Goal: Complete application form

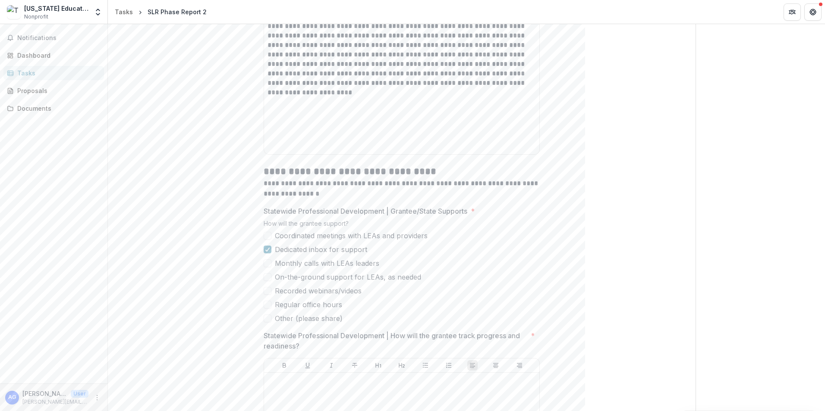
scroll to position [1380, 0]
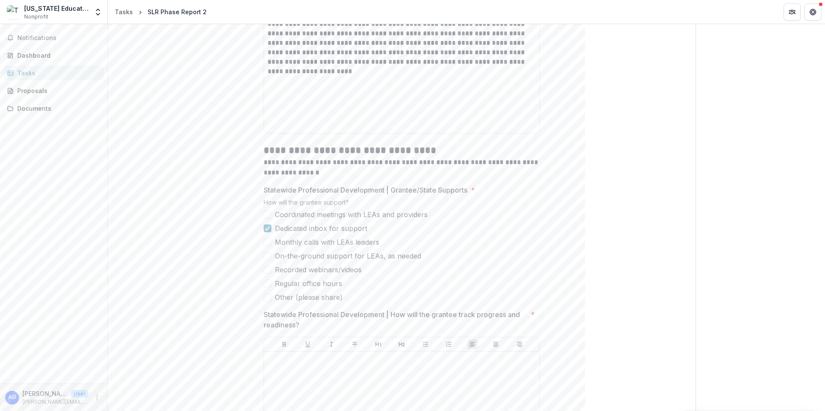
click at [268, 274] on span at bounding box center [267, 270] width 8 height 8
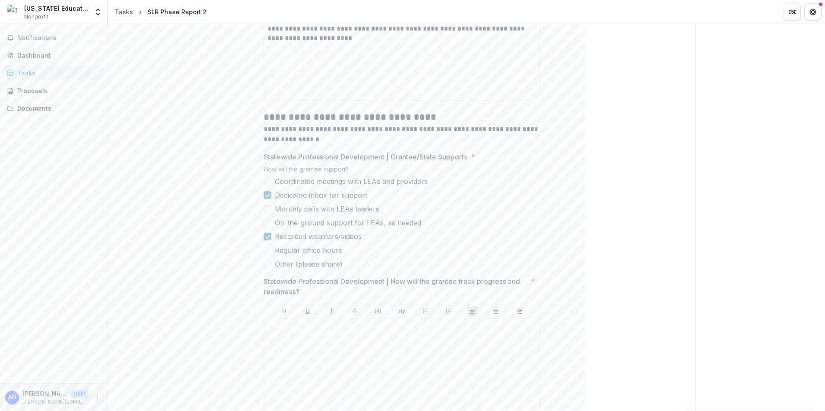
scroll to position [1466, 0]
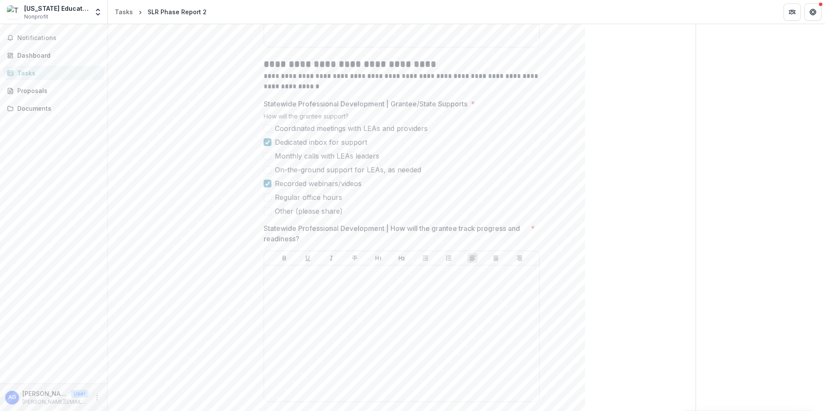
click at [263, 215] on span at bounding box center [267, 211] width 8 height 8
click at [292, 258] on input "Statewide Professional Development | Other (please share) *" at bounding box center [401, 249] width 276 height 17
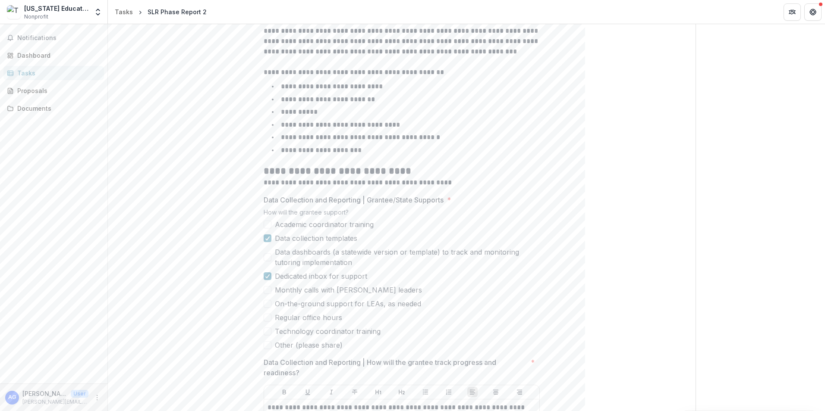
scroll to position [388, 0]
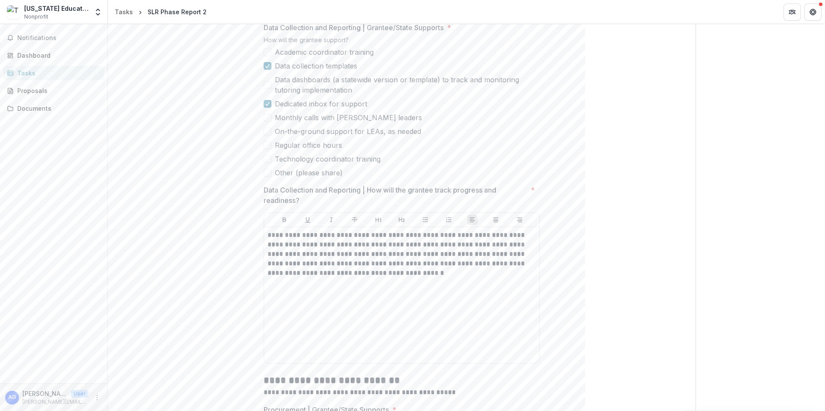
type input "**********"
click at [351, 265] on p "**********" at bounding box center [401, 254] width 268 height 47
click at [352, 265] on p "**********" at bounding box center [401, 254] width 268 height 47
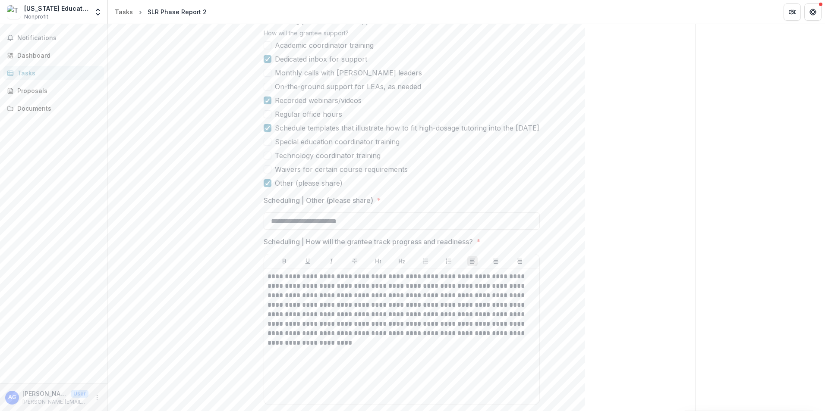
scroll to position [1164, 0]
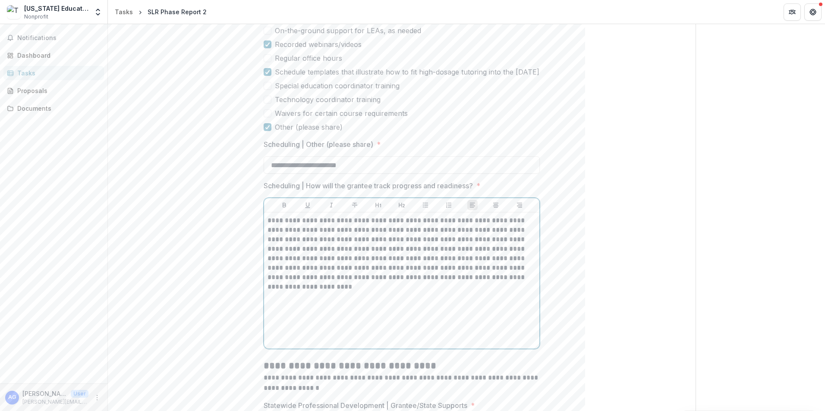
click at [432, 230] on p "**********" at bounding box center [401, 254] width 268 height 76
click at [433, 232] on p "**********" at bounding box center [401, 254] width 268 height 76
click at [373, 289] on p "**********" at bounding box center [401, 254] width 268 height 76
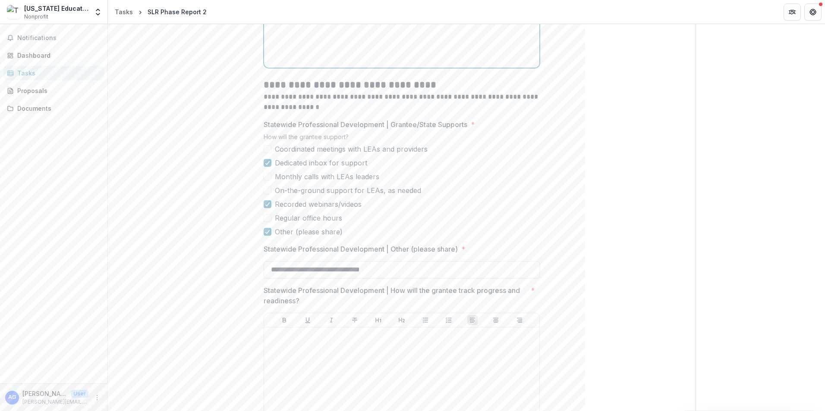
scroll to position [1466, 0]
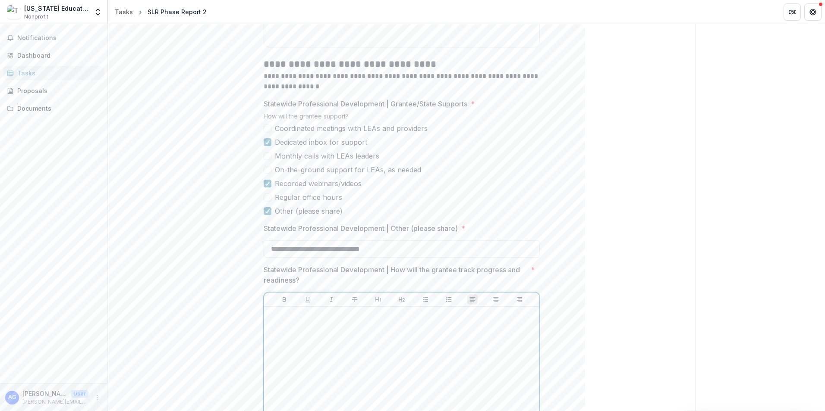
click at [278, 320] on p at bounding box center [401, 315] width 268 height 9
drag, startPoint x: 527, startPoint y: 327, endPoint x: 263, endPoint y: 343, distance: 264.4
click at [264, 343] on div "**********" at bounding box center [401, 375] width 275 height 136
drag, startPoint x: 389, startPoint y: 282, endPoint x: 310, endPoint y: 289, distance: 79.6
click at [310, 285] on p "Statewide Professional Development | How will the grantee track progress and re…" at bounding box center [394, 275] width 263 height 21
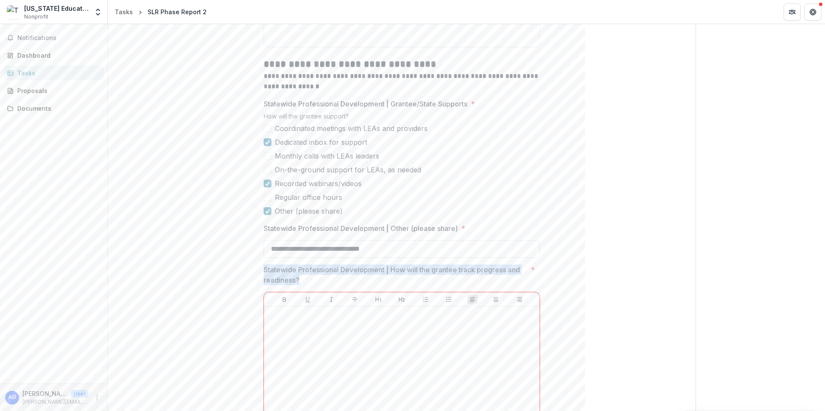
drag, startPoint x: 262, startPoint y: 276, endPoint x: 299, endPoint y: 290, distance: 39.4
click at [299, 285] on p "Statewide Professional Development | How will the grantee track progress and re…" at bounding box center [394, 275] width 263 height 21
drag, startPoint x: 262, startPoint y: 281, endPoint x: 300, endPoint y: 289, distance: 38.7
click at [300, 285] on p "Statewide Professional Development | How will the grantee track progress and re…" at bounding box center [394, 275] width 263 height 21
drag, startPoint x: 296, startPoint y: 289, endPoint x: 264, endPoint y: 282, distance: 33.1
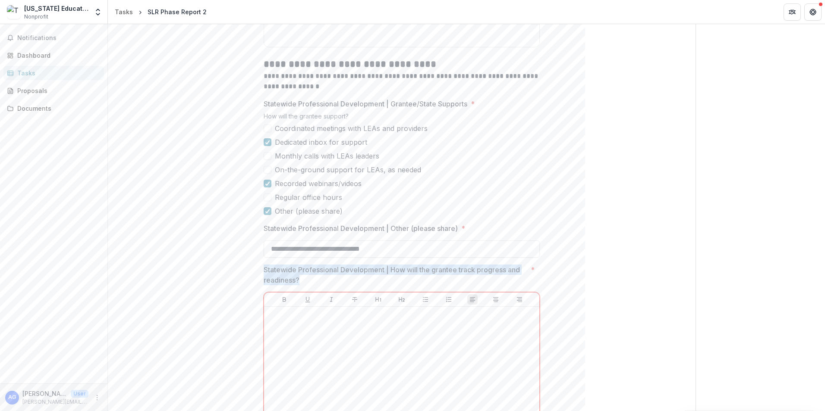
click at [264, 282] on p "Statewide Professional Development | How will the grantee track progress and re…" at bounding box center [394, 275] width 263 height 21
drag, startPoint x: 263, startPoint y: 282, endPoint x: 295, endPoint y: 291, distance: 32.8
click at [295, 285] on p "Statewide Professional Development | How will the grantee track progress and re…" at bounding box center [394, 275] width 263 height 21
drag, startPoint x: 298, startPoint y: 291, endPoint x: 263, endPoint y: 279, distance: 36.1
click at [263, 279] on p "Statewide Professional Development | How will the grantee track progress and re…" at bounding box center [394, 275] width 263 height 21
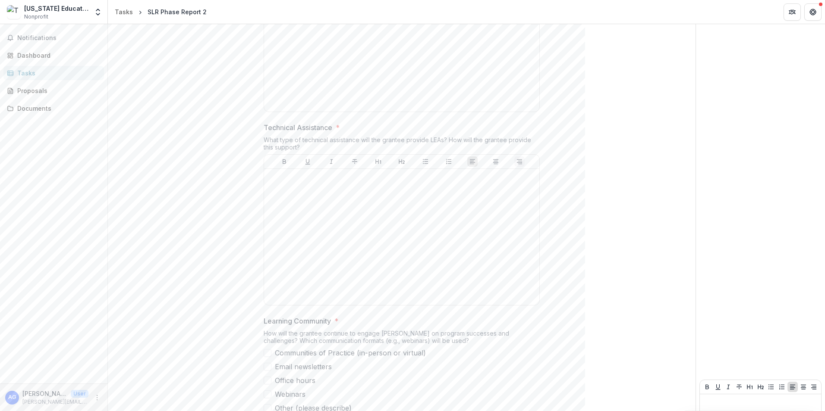
scroll to position [2851, 0]
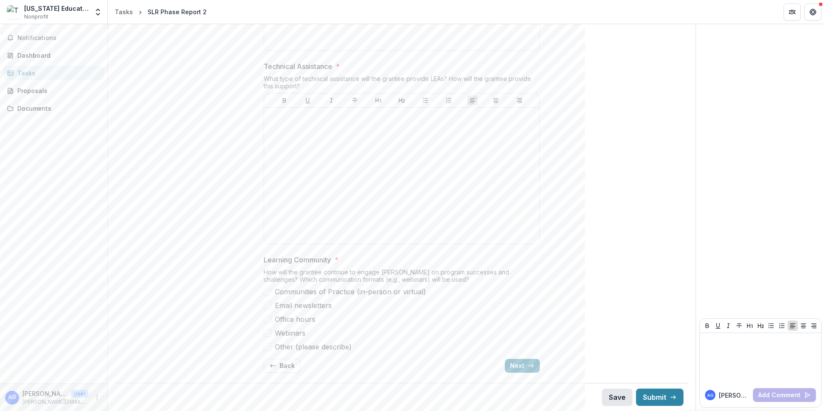
click at [611, 398] on button "Save" at bounding box center [617, 397] width 31 height 17
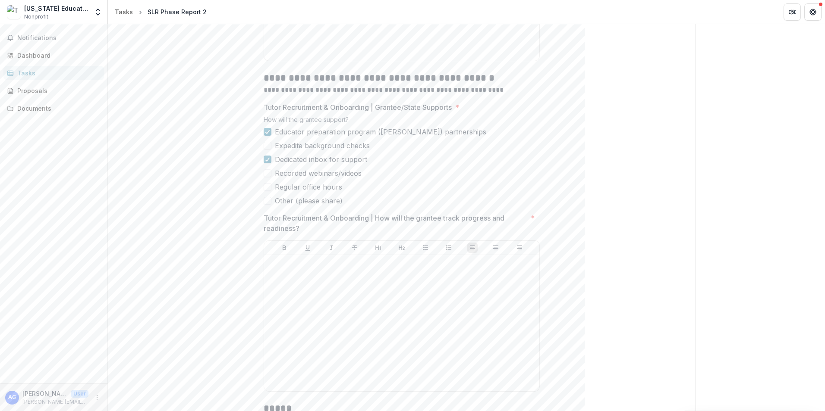
scroll to position [1850, 0]
drag, startPoint x: 263, startPoint y: 229, endPoint x: 305, endPoint y: 236, distance: 42.5
click at [305, 233] on p "Tutor Recruitment & Onboarding | How will the grantee track progress and readin…" at bounding box center [394, 222] width 263 height 21
drag, startPoint x: 303, startPoint y: 236, endPoint x: 272, endPoint y: 229, distance: 31.8
click at [272, 229] on p "Tutor Recruitment & Onboarding | How will the grantee track progress and readin…" at bounding box center [394, 222] width 263 height 21
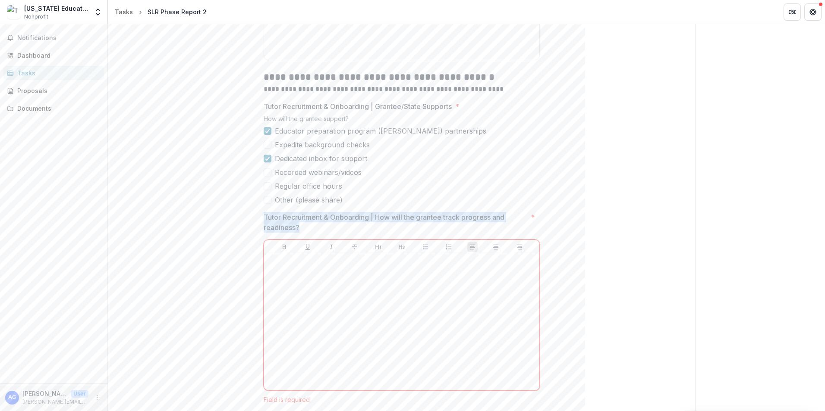
drag, startPoint x: 263, startPoint y: 227, endPoint x: 296, endPoint y: 235, distance: 33.6
click at [296, 233] on p "Tutor Recruitment & Onboarding | How will the grantee track progress and readin…" at bounding box center [394, 222] width 263 height 21
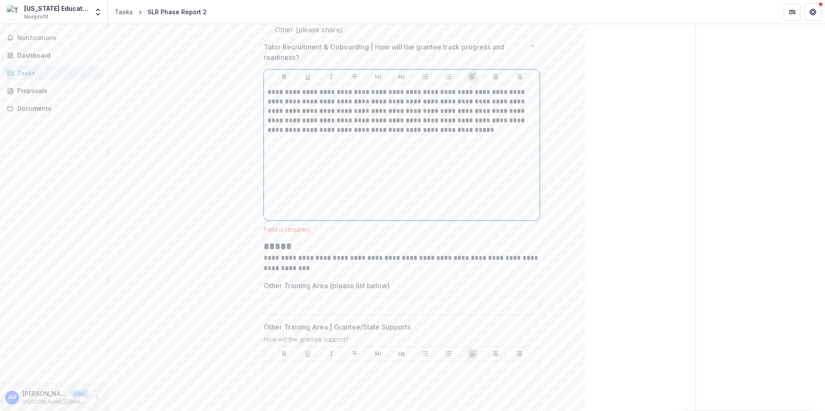
scroll to position [2022, 0]
click at [300, 313] on input "Other Training Area (please list below)" at bounding box center [401, 304] width 276 height 17
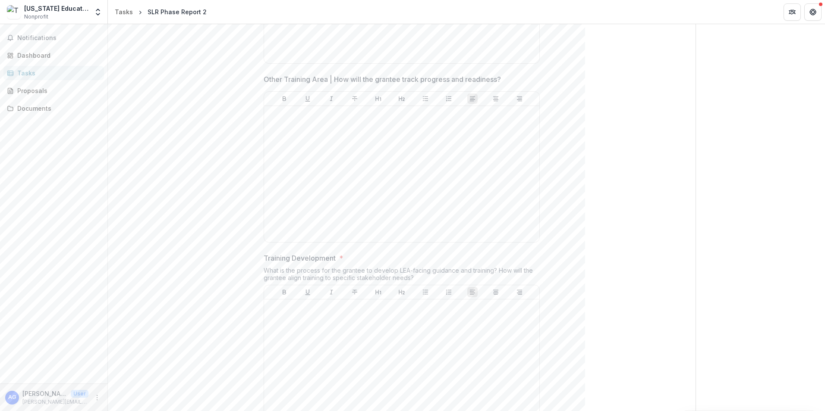
scroll to position [2497, 0]
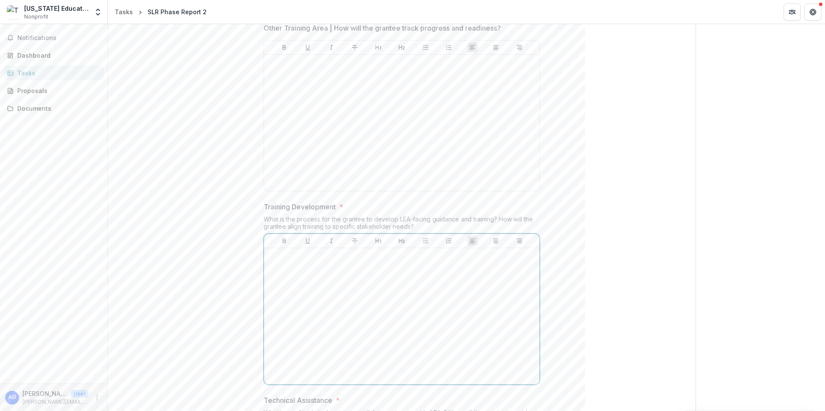
click at [305, 276] on div at bounding box center [401, 316] width 268 height 129
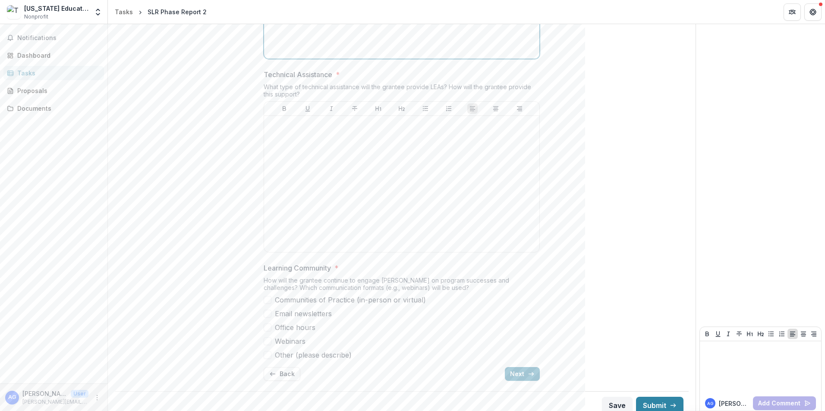
scroll to position [2842, 0]
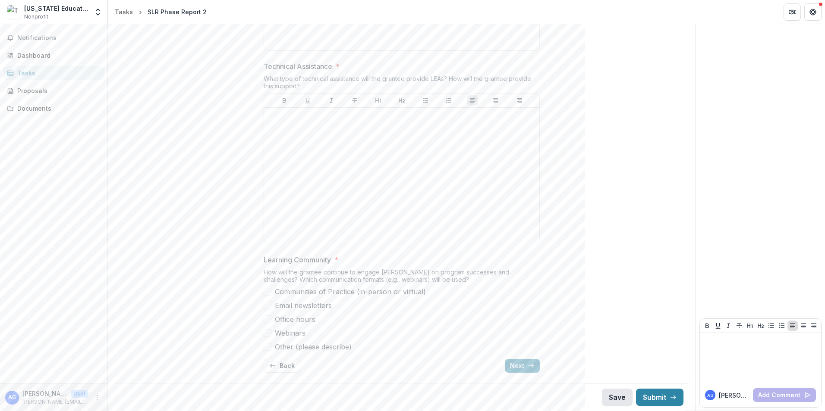
click at [612, 400] on button "Save" at bounding box center [617, 397] width 31 height 17
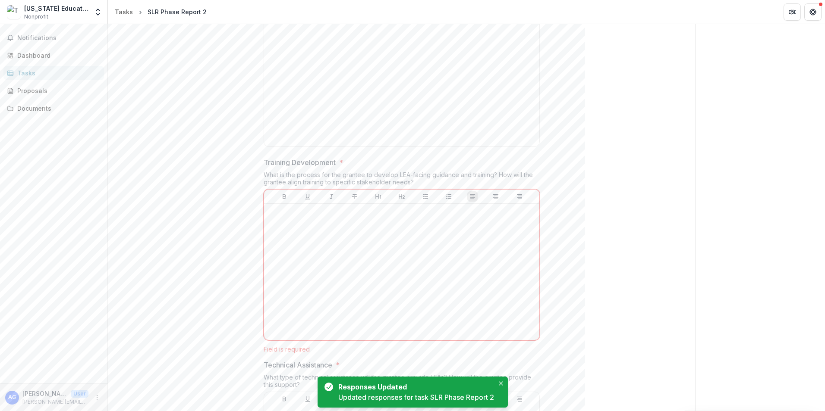
scroll to position [2583, 0]
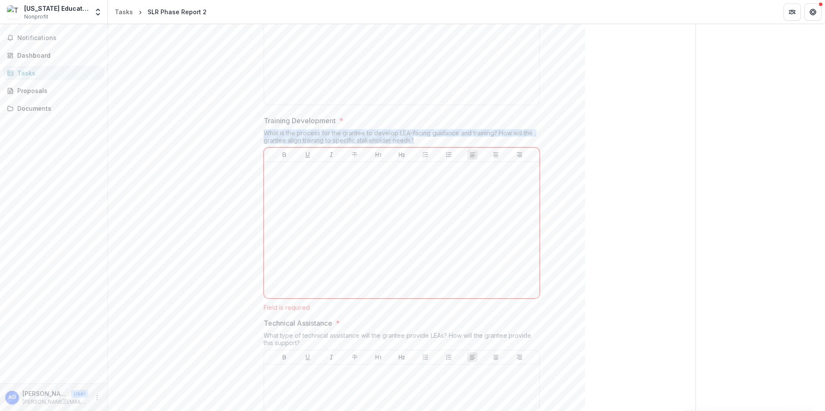
drag, startPoint x: 262, startPoint y: 144, endPoint x: 418, endPoint y: 149, distance: 156.2
click at [418, 147] on div "What is the process for the grantee to develop LEA-facing guidance and training…" at bounding box center [401, 138] width 276 height 18
copy div "What is the process for the grantee to develop LEA-facing guidance and training…"
click at [274, 175] on p at bounding box center [401, 170] width 268 height 9
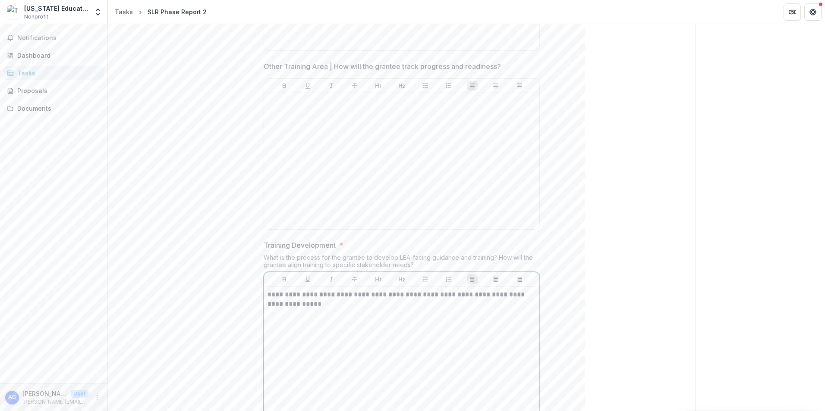
scroll to position [2544, 0]
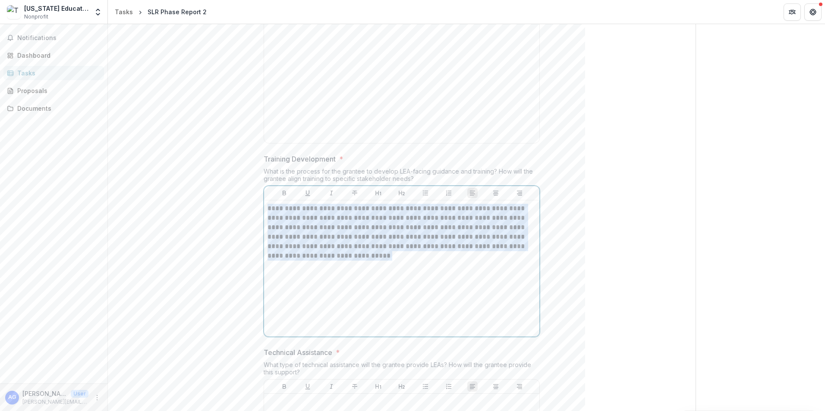
drag, startPoint x: 267, startPoint y: 219, endPoint x: 316, endPoint y: 270, distance: 70.1
click at [316, 261] on p "**********" at bounding box center [401, 232] width 268 height 57
copy p "**********"
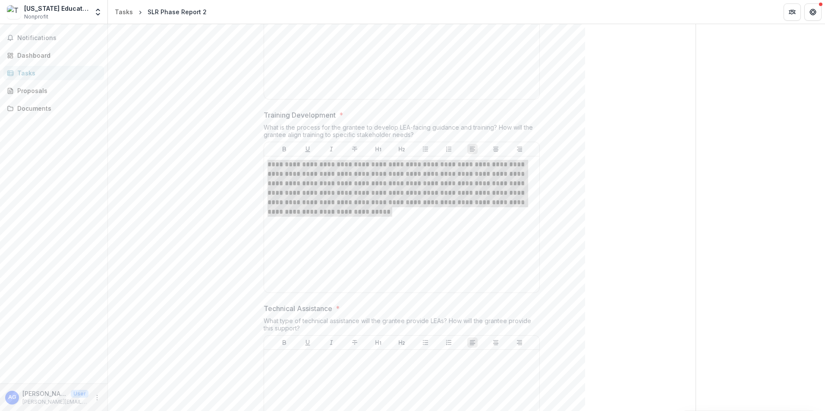
scroll to position [2631, 0]
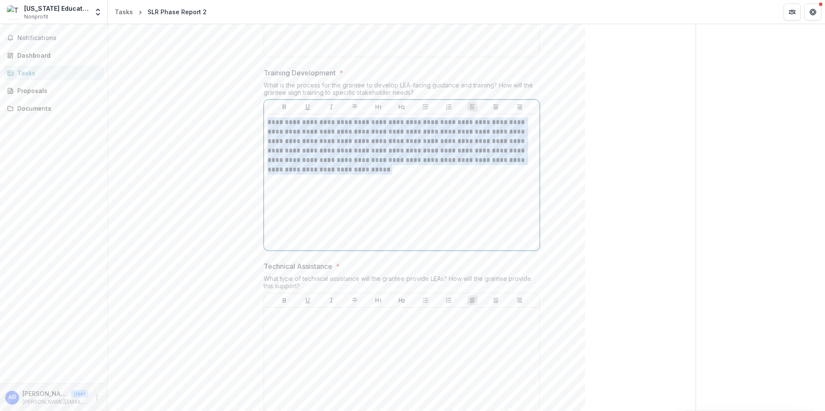
click at [306, 187] on div "**********" at bounding box center [401, 182] width 268 height 129
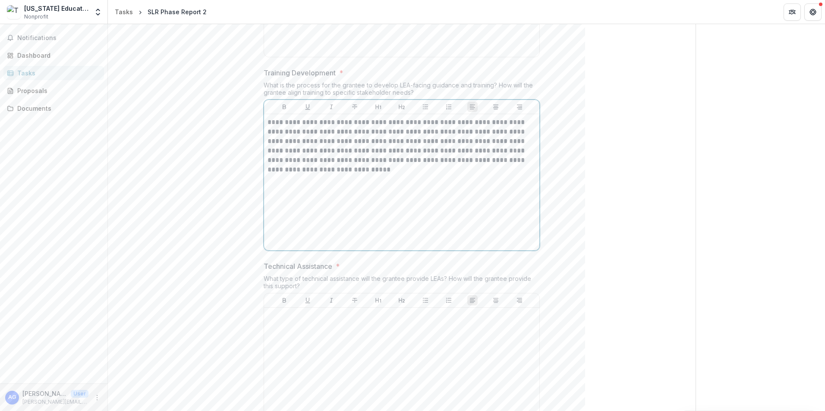
click at [314, 135] on p "**********" at bounding box center [401, 146] width 268 height 57
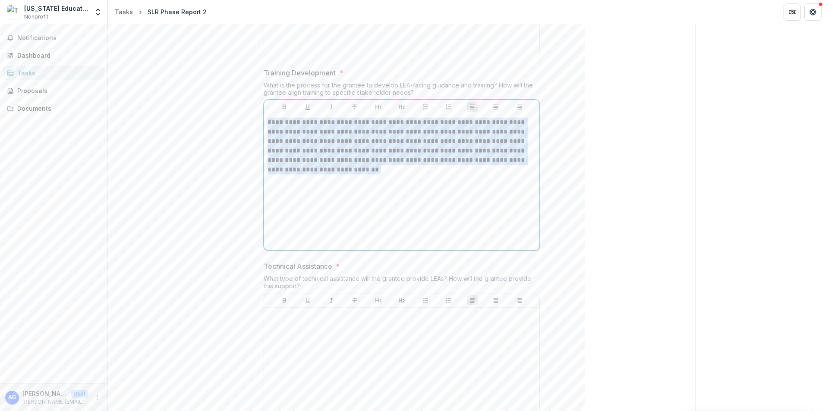
drag, startPoint x: 267, startPoint y: 131, endPoint x: 317, endPoint y: 180, distance: 70.1
click at [317, 175] on p "**********" at bounding box center [401, 146] width 268 height 57
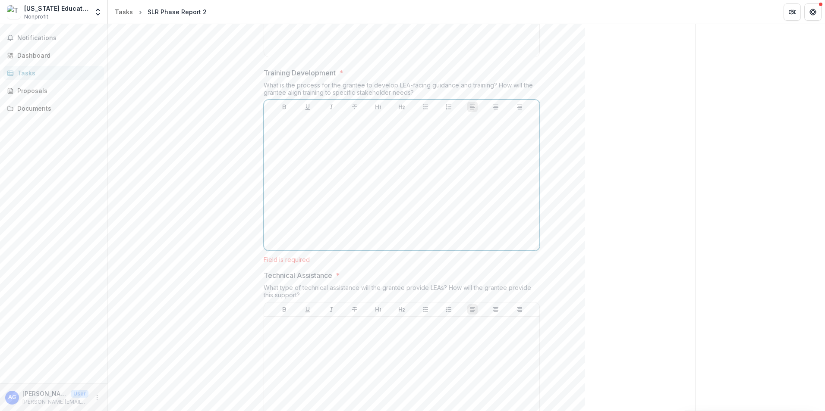
click at [271, 127] on p at bounding box center [401, 122] width 268 height 9
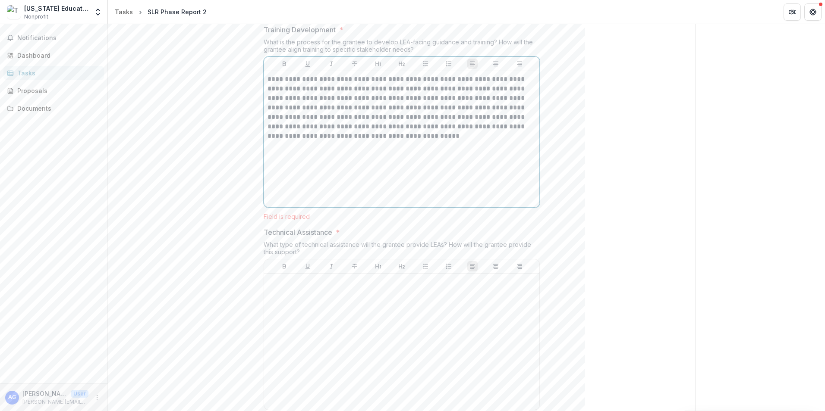
scroll to position [2760, 0]
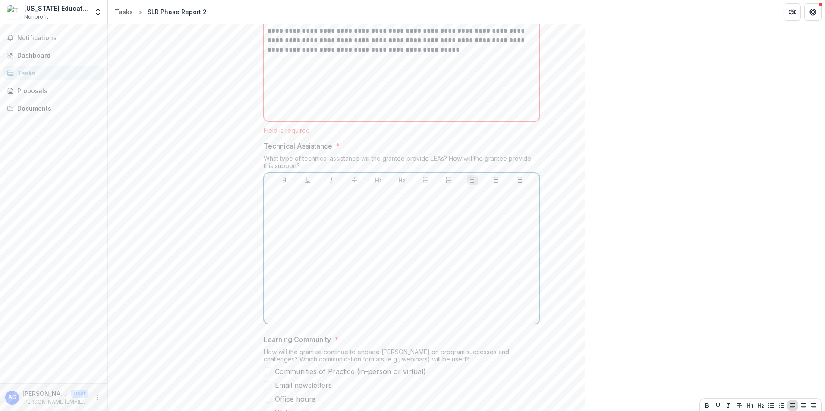
click at [286, 212] on div at bounding box center [401, 255] width 268 height 129
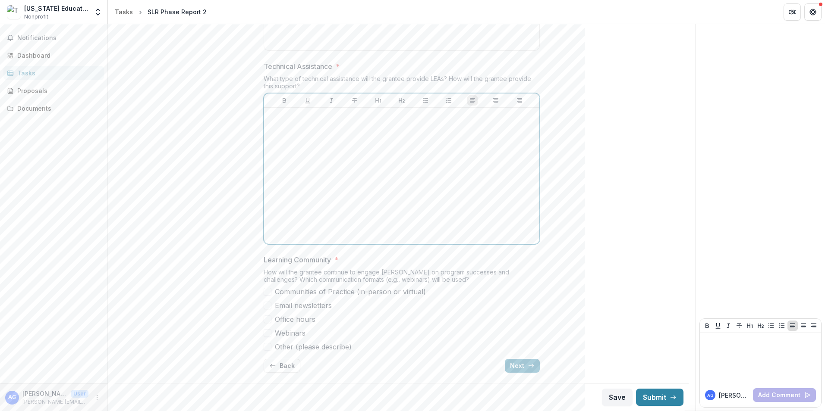
scroll to position [2842, 0]
click at [613, 395] on div "Save Submit" at bounding box center [402, 397] width 574 height 28
click at [517, 363] on button "Next" at bounding box center [522, 366] width 35 height 14
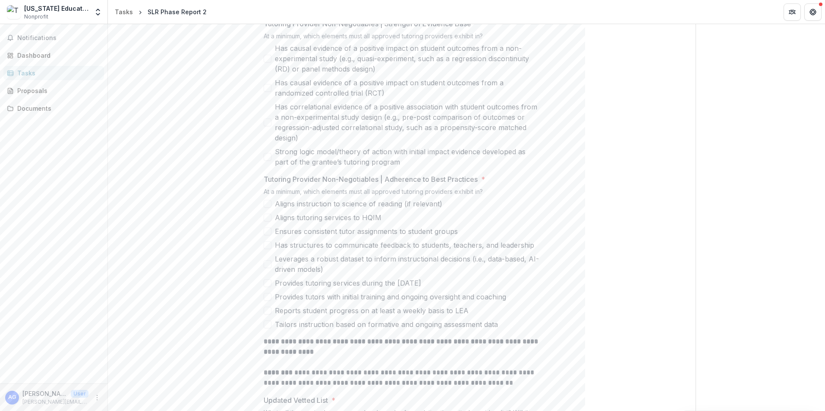
scroll to position [216, 0]
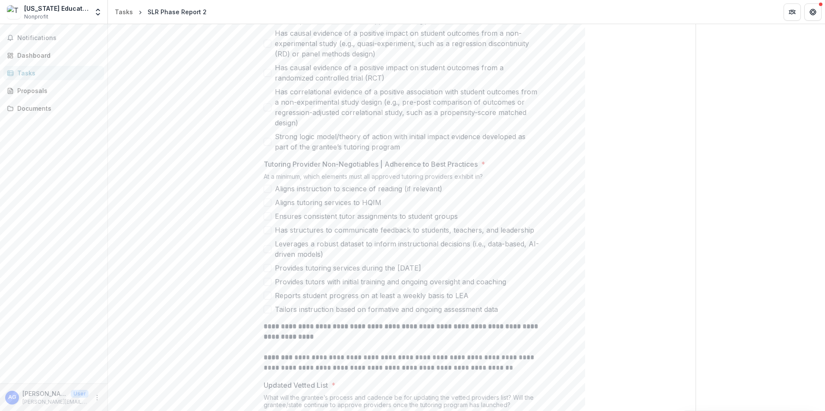
click at [264, 216] on span at bounding box center [267, 217] width 8 height 8
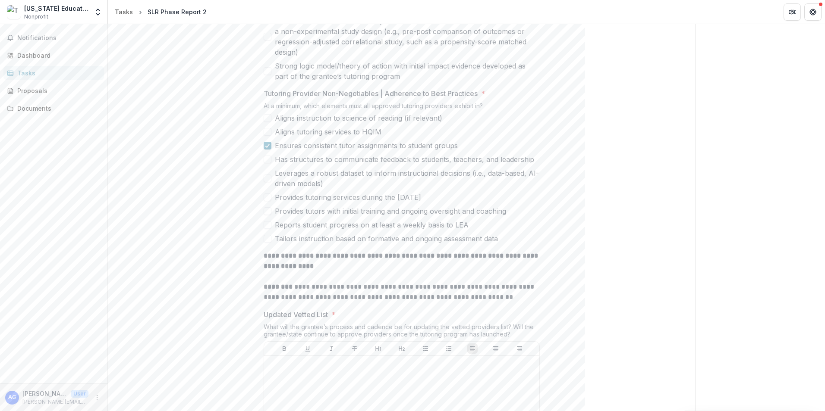
scroll to position [302, 0]
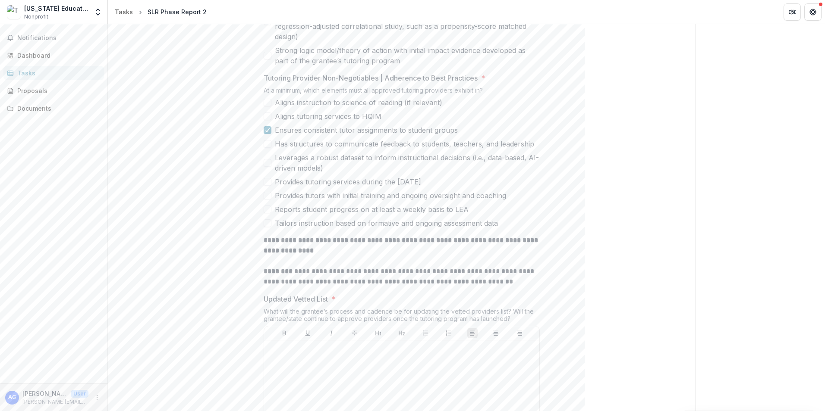
click at [263, 193] on span at bounding box center [267, 196] width 8 height 8
click at [269, 220] on span at bounding box center [267, 224] width 8 height 8
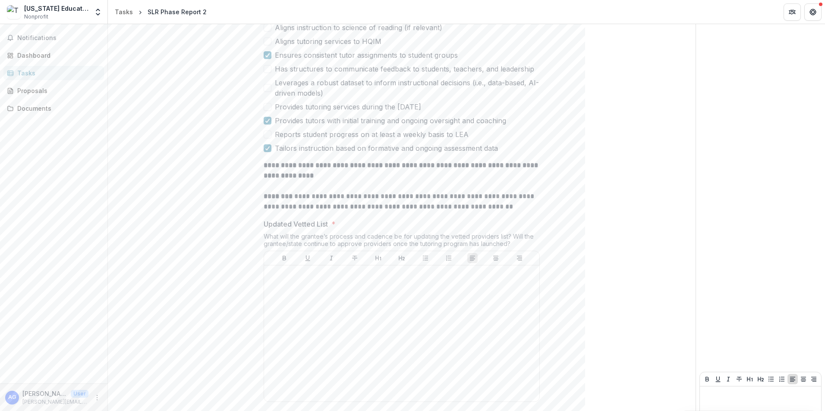
scroll to position [430, 0]
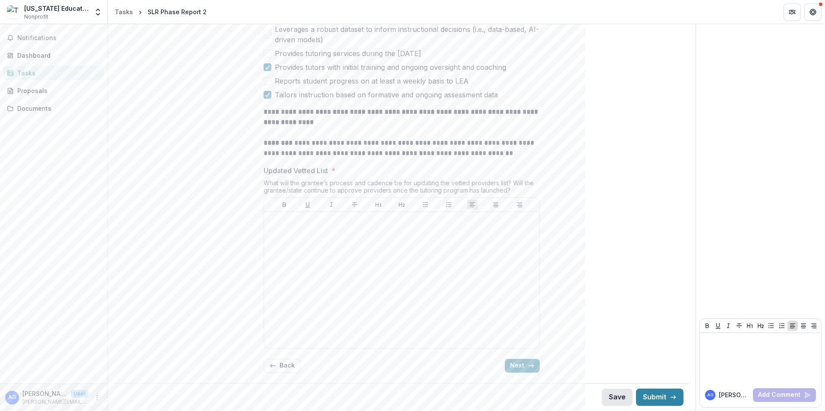
click at [617, 394] on button "Save" at bounding box center [617, 397] width 31 height 17
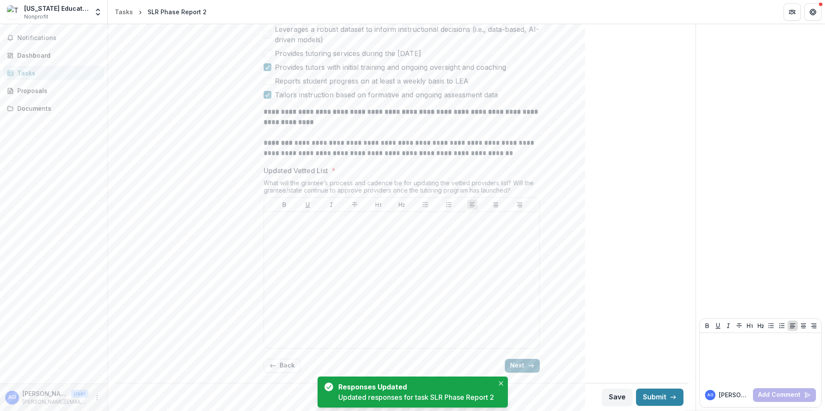
click at [517, 361] on button "Next" at bounding box center [522, 366] width 35 height 14
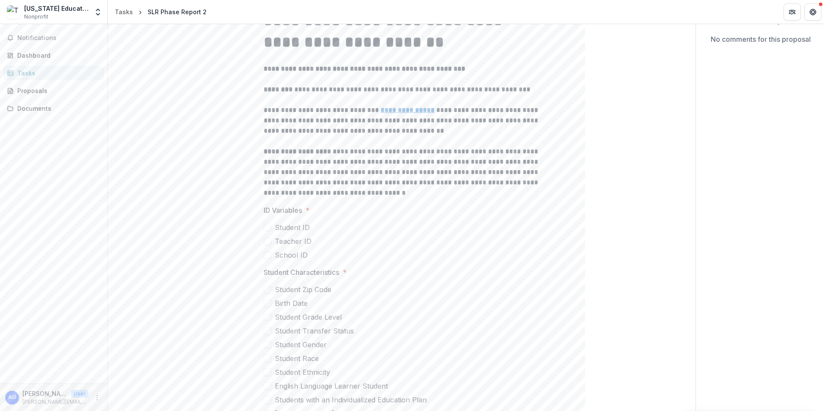
scroll to position [129, 0]
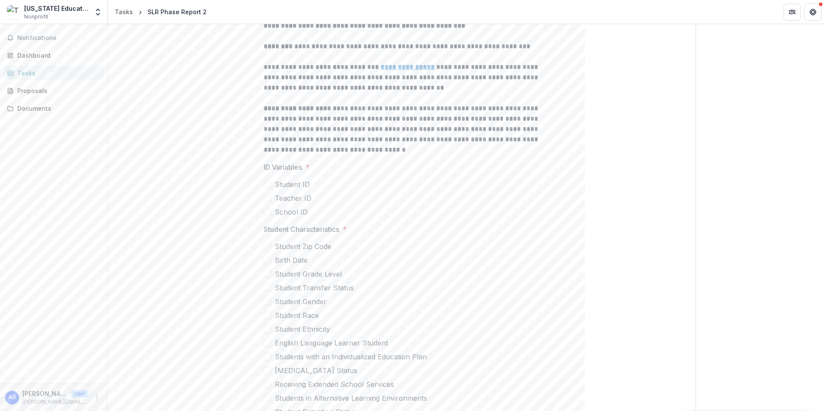
click at [268, 211] on span at bounding box center [267, 212] width 8 height 8
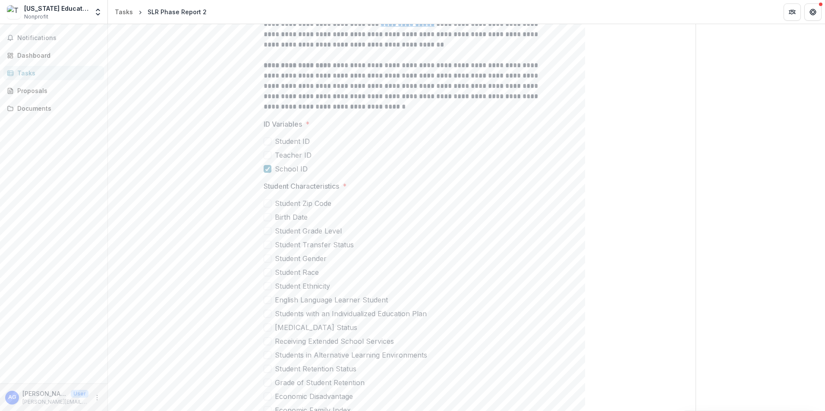
scroll to position [216, 0]
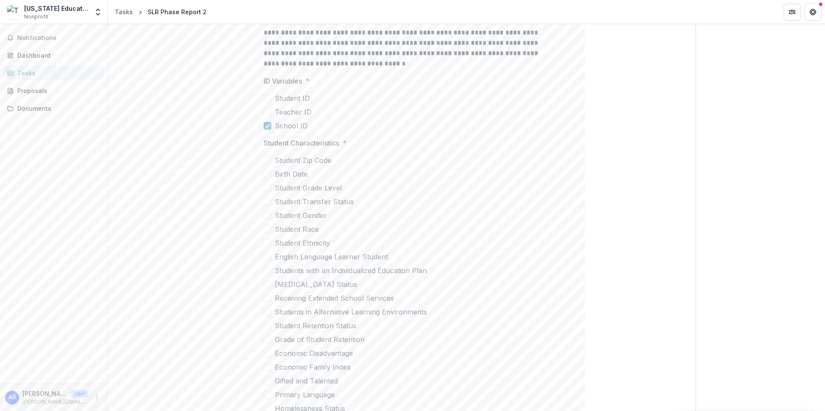
click at [263, 184] on span at bounding box center [267, 188] width 8 height 8
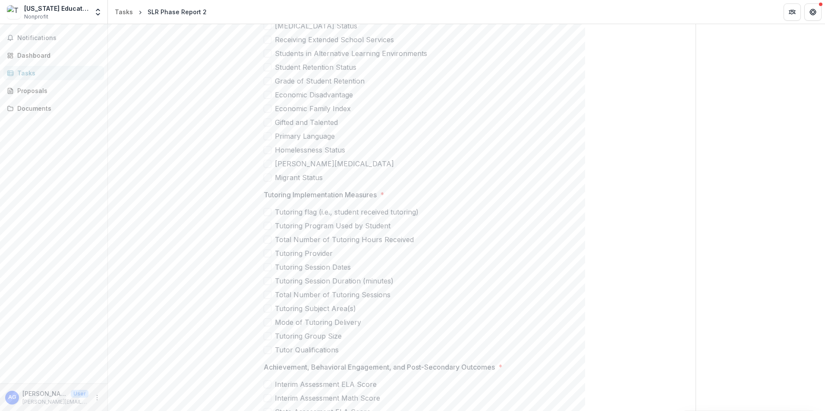
scroll to position [518, 0]
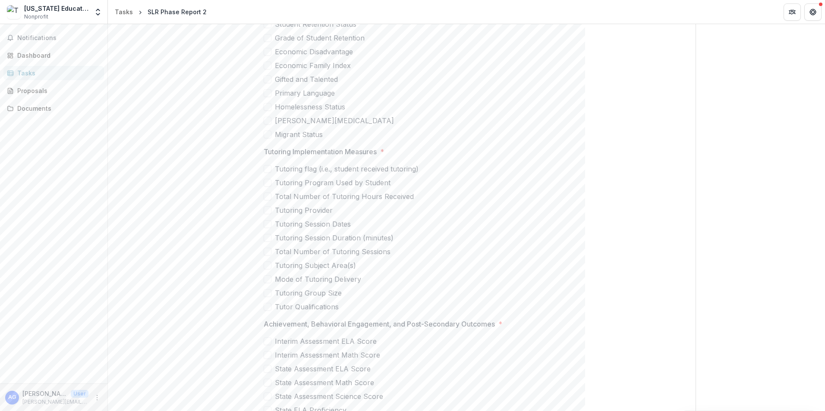
click at [267, 198] on span at bounding box center [267, 197] width 8 height 8
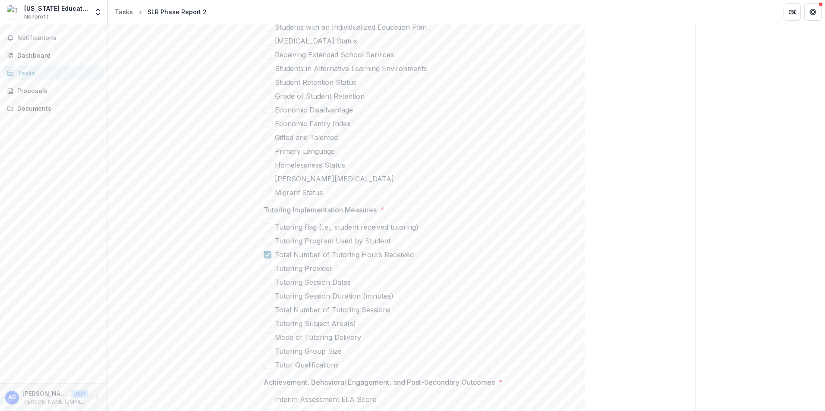
scroll to position [474, 0]
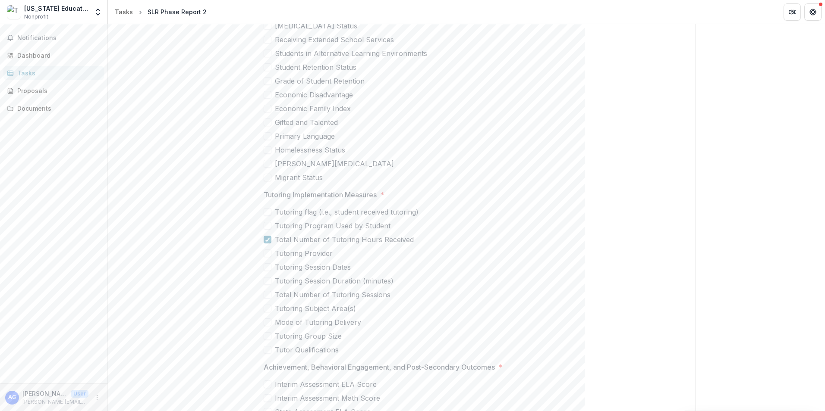
click at [267, 338] on span at bounding box center [267, 336] width 8 height 8
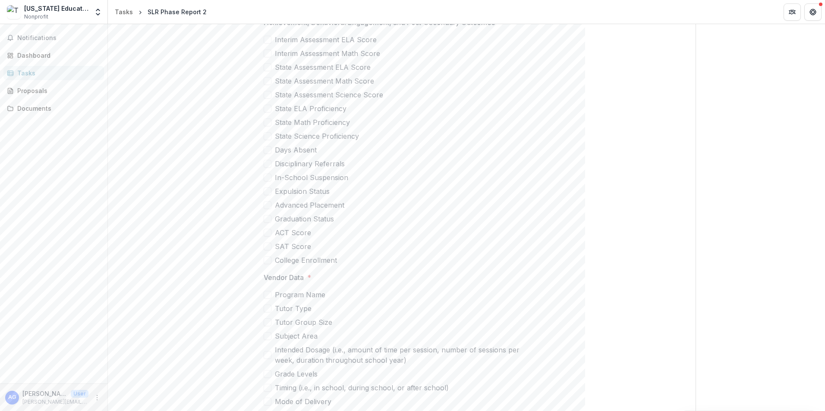
scroll to position [863, 0]
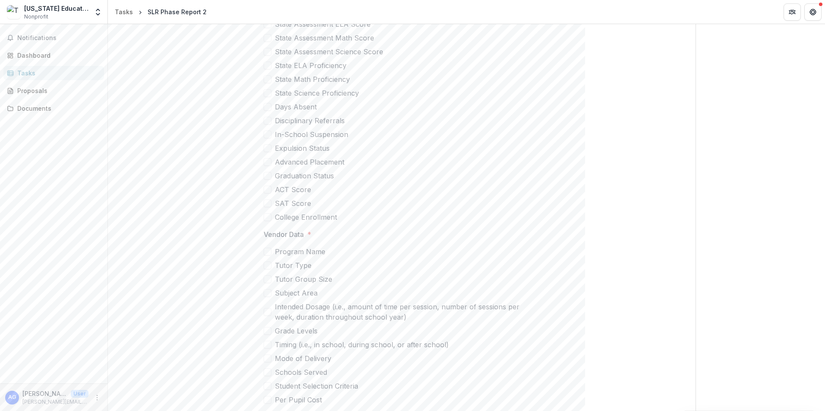
click at [264, 250] on span at bounding box center [267, 252] width 8 height 8
click at [266, 293] on span at bounding box center [267, 293] width 8 height 8
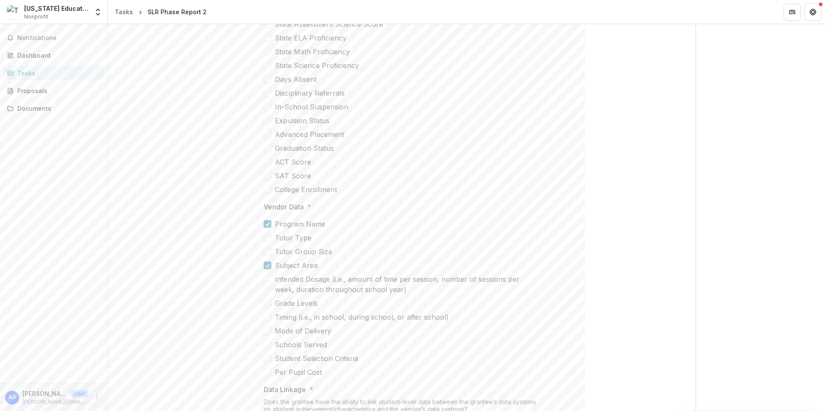
scroll to position [906, 0]
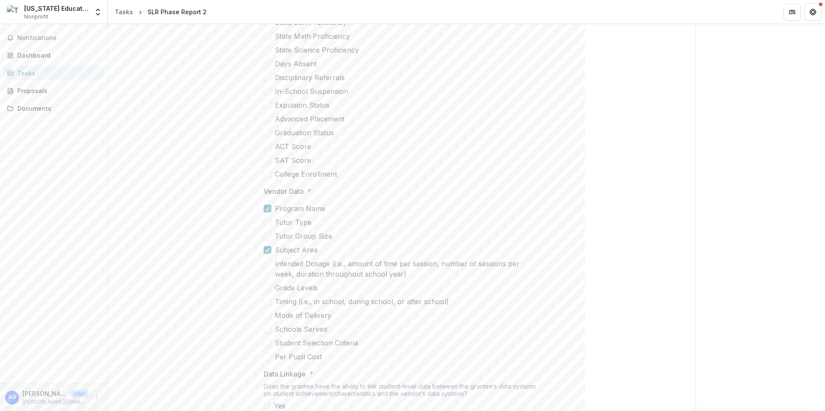
click at [267, 288] on span at bounding box center [267, 288] width 8 height 8
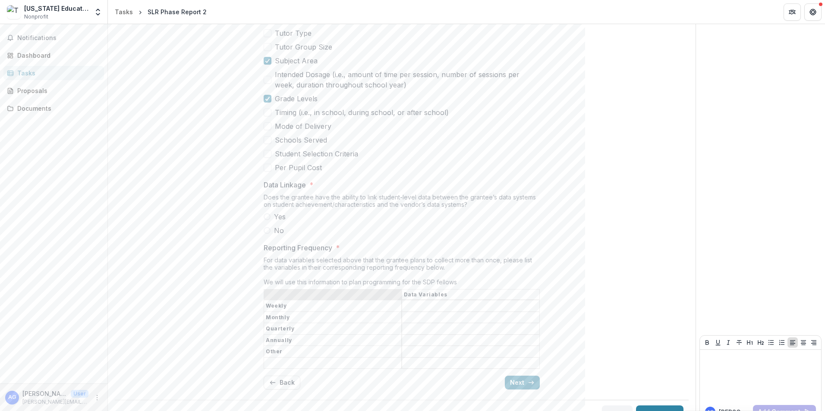
scroll to position [1108, 0]
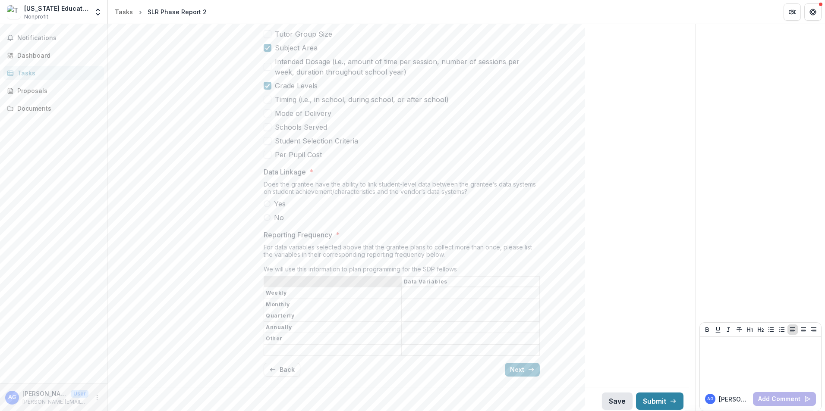
click at [610, 397] on button "Save" at bounding box center [617, 401] width 31 height 17
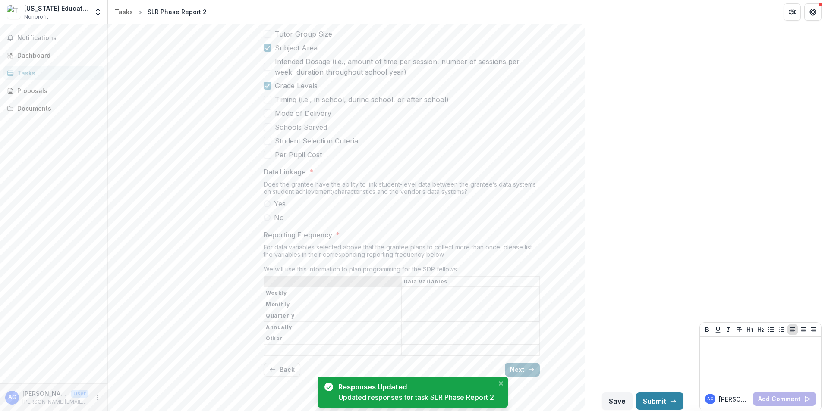
click at [522, 364] on button "Next" at bounding box center [522, 370] width 35 height 14
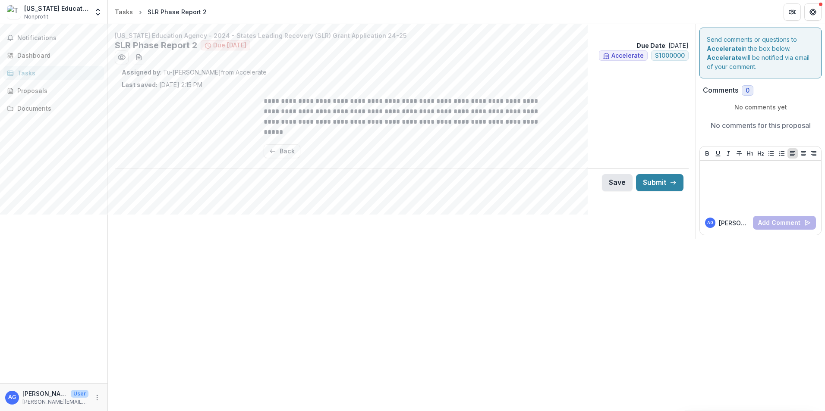
click at [614, 183] on button "Save" at bounding box center [617, 182] width 31 height 17
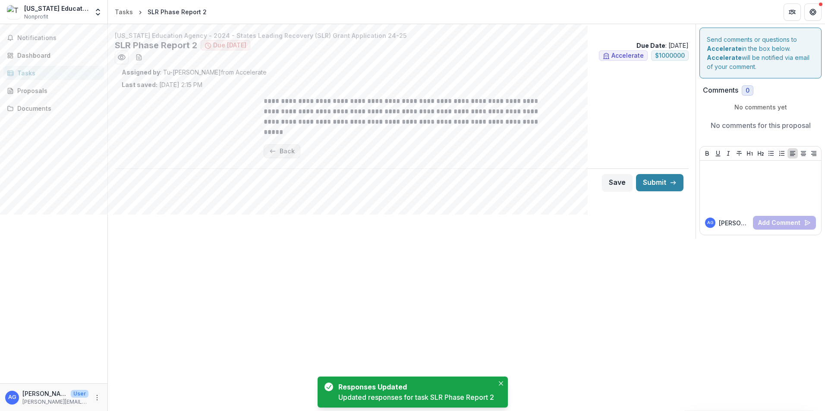
click at [289, 154] on button "Back" at bounding box center [281, 151] width 37 height 14
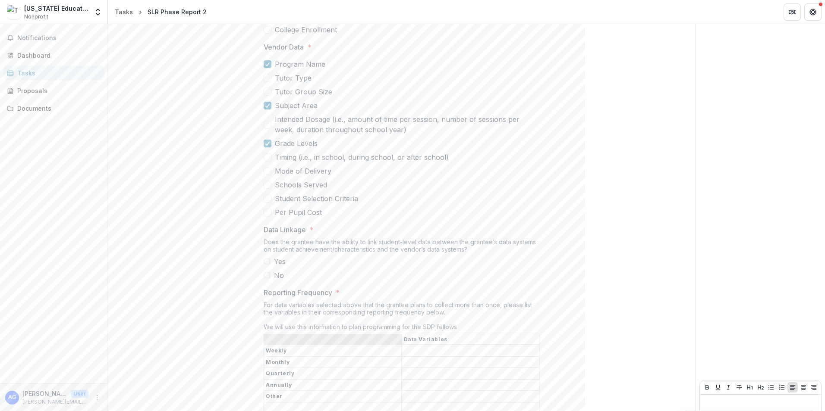
scroll to position [1108, 0]
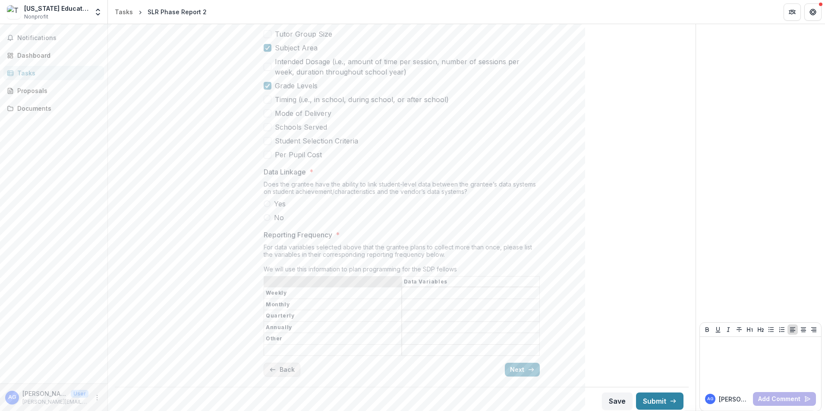
click at [277, 363] on button "Back" at bounding box center [281, 370] width 37 height 14
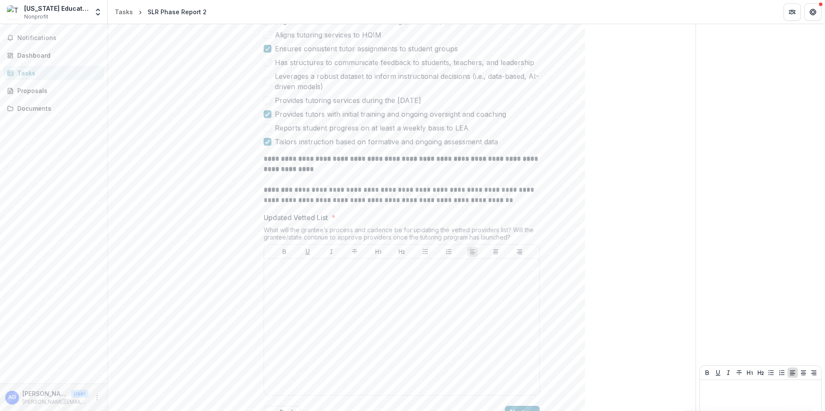
scroll to position [430, 0]
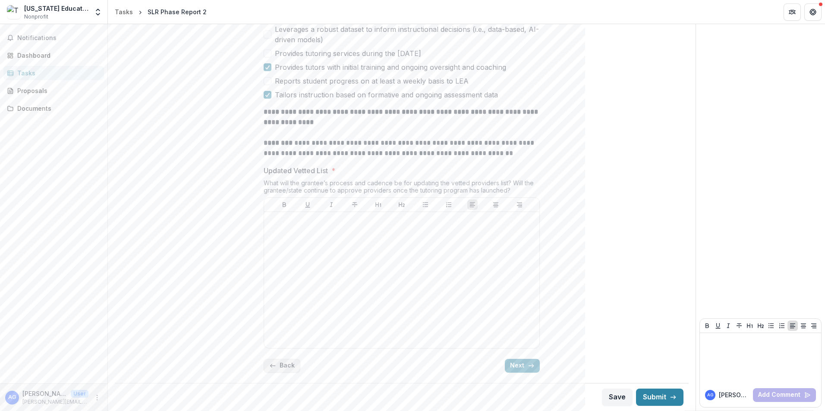
click at [282, 366] on button "Back" at bounding box center [281, 366] width 37 height 14
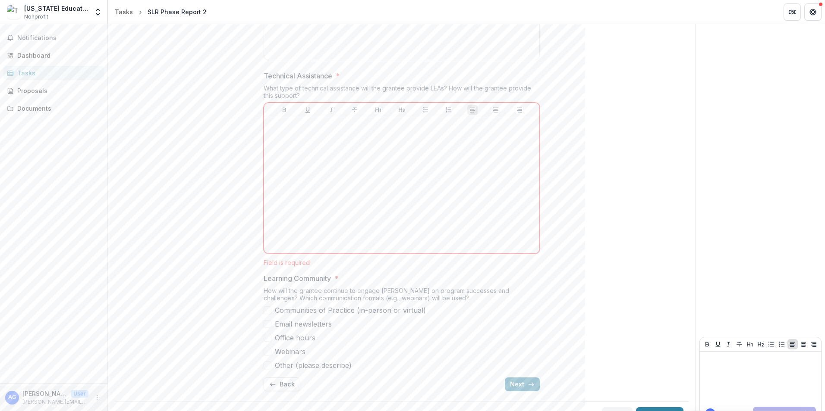
scroll to position [2846, 0]
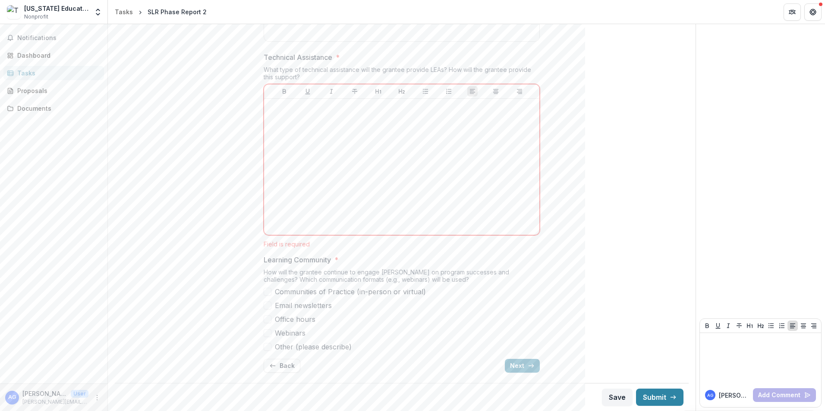
click at [267, 296] on span at bounding box center [267, 292] width 8 height 8
click at [511, 370] on button "Next" at bounding box center [522, 366] width 35 height 14
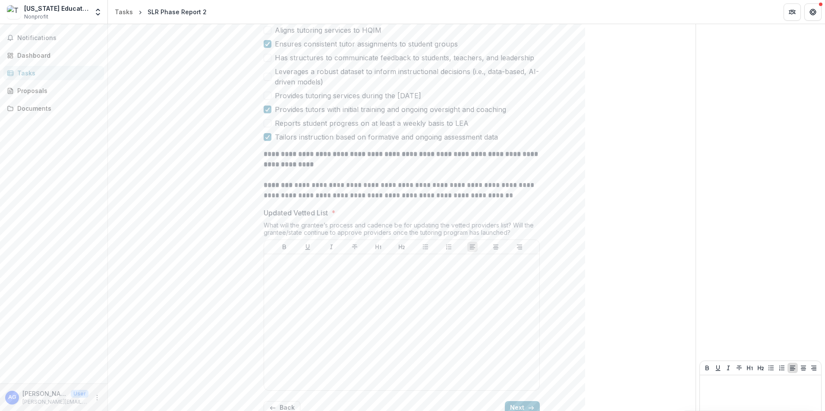
scroll to position [430, 0]
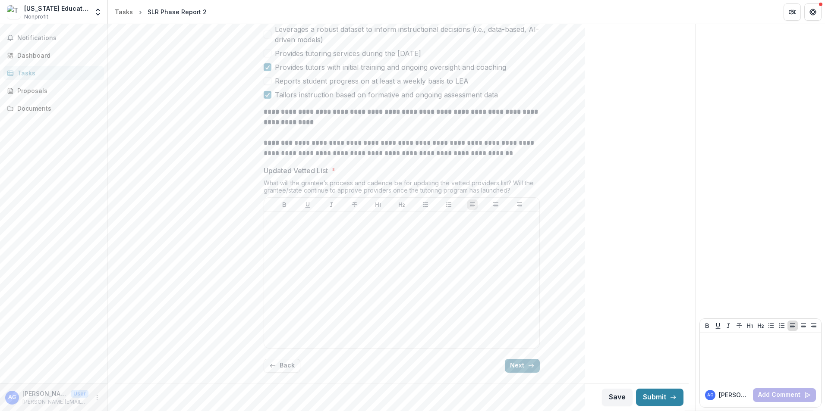
click at [518, 369] on button "Next" at bounding box center [522, 366] width 35 height 14
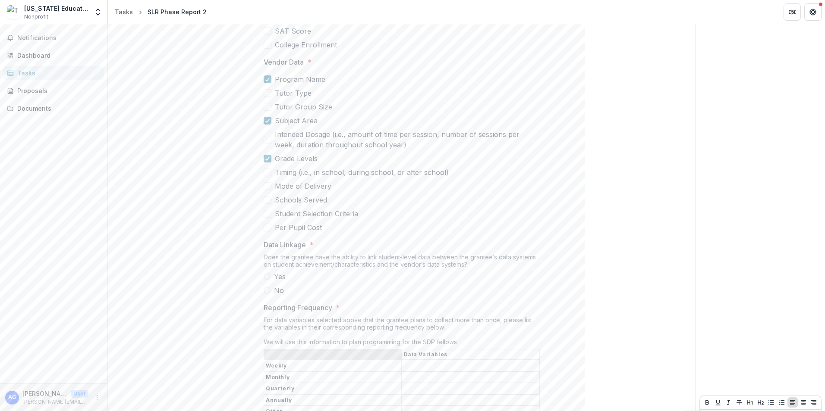
scroll to position [1108, 0]
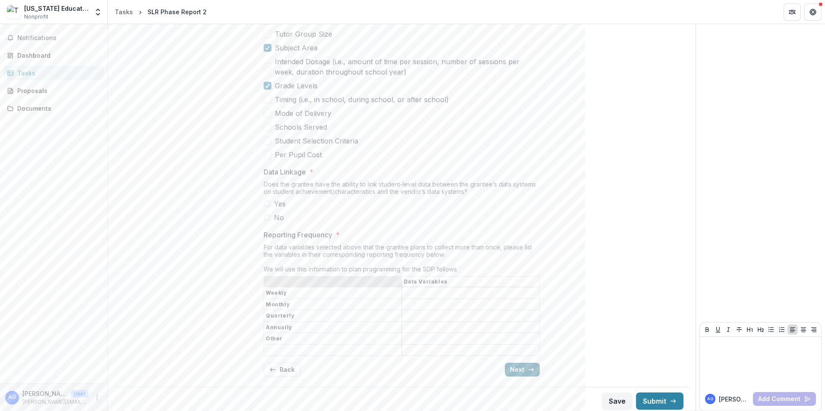
click at [521, 368] on button "Next" at bounding box center [522, 370] width 35 height 14
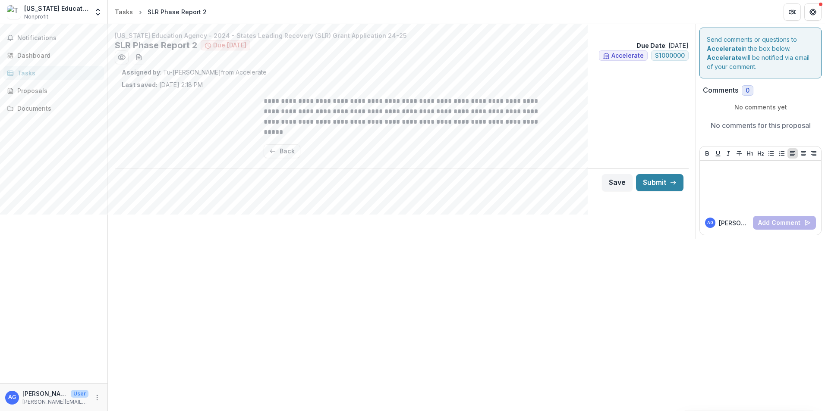
scroll to position [0, 0]
click at [93, 11] on button "Open entity switcher" at bounding box center [98, 11] width 12 height 17
drag, startPoint x: 237, startPoint y: 311, endPoint x: 144, endPoint y: 354, distance: 102.3
click at [237, 311] on div "**********" at bounding box center [466, 217] width 717 height 387
click at [98, 395] on icon "More" at bounding box center [97, 398] width 7 height 7
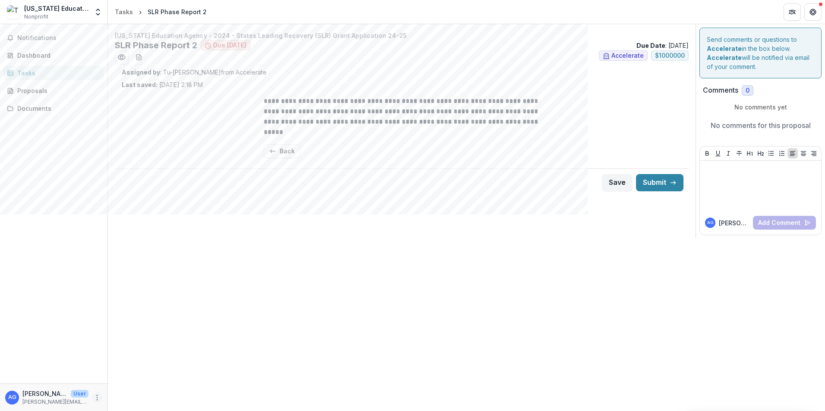
click at [98, 395] on icon "More" at bounding box center [97, 398] width 7 height 7
click at [98, 396] on icon "More" at bounding box center [97, 398] width 7 height 7
click at [125, 393] on button "Logout" at bounding box center [154, 394] width 92 height 14
